Goal: Task Accomplishment & Management: Use online tool/utility

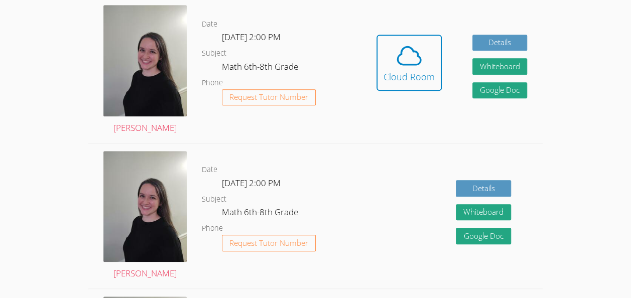
scroll to position [293, 0]
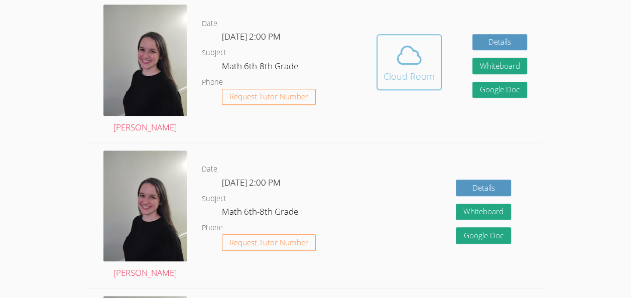
click at [385, 67] on span at bounding box center [408, 55] width 51 height 28
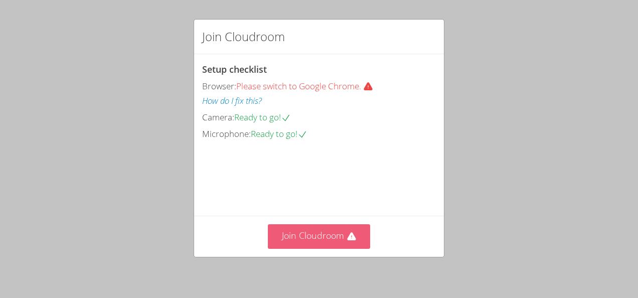
click at [333, 226] on button "Join Cloudroom" at bounding box center [319, 236] width 103 height 25
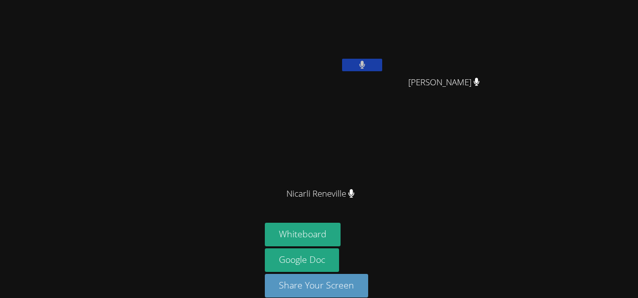
click at [154, 165] on div at bounding box center [130, 156] width 253 height 304
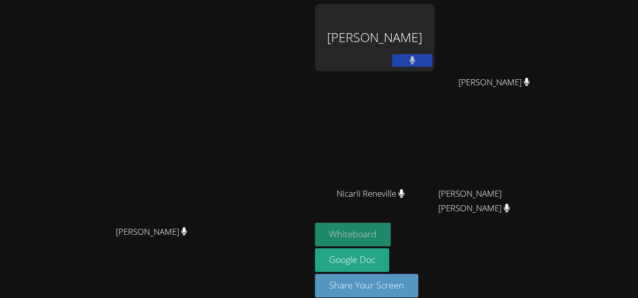
click at [391, 226] on button "Whiteboard" at bounding box center [353, 235] width 76 height 24
click at [433, 56] on button at bounding box center [412, 60] width 40 height 13
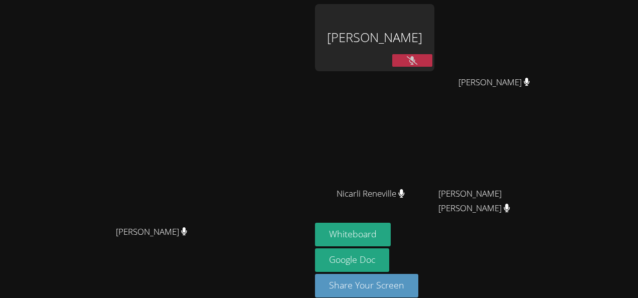
click at [433, 61] on button at bounding box center [412, 60] width 40 height 13
